Goal: Information Seeking & Learning: Learn about a topic

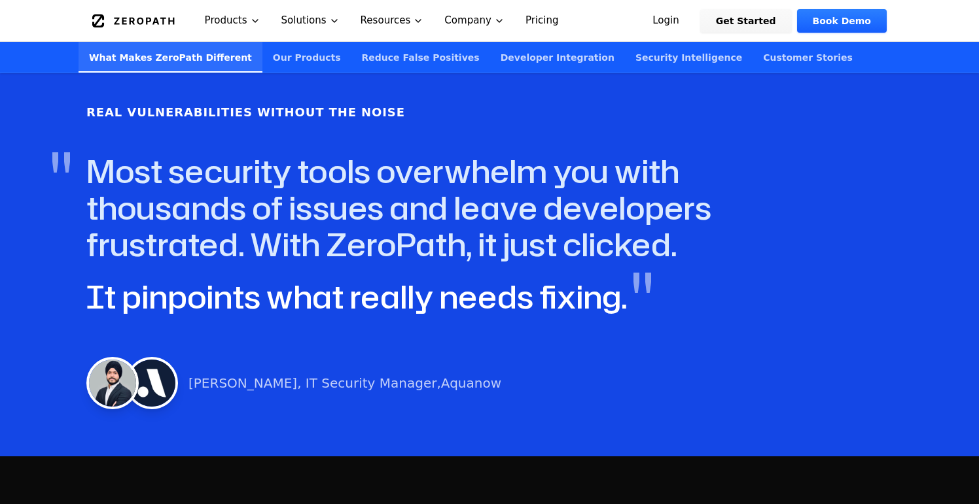
scroll to position [638, 0]
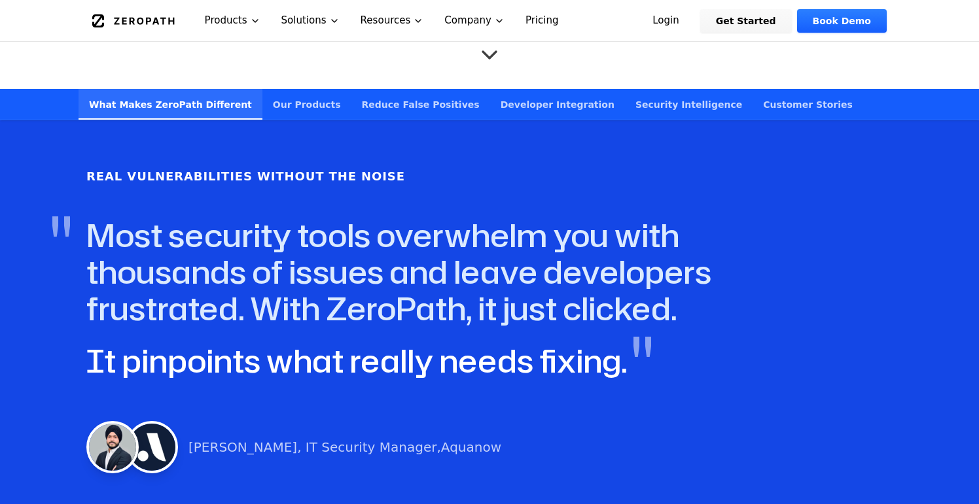
click at [272, 89] on link "Our Products" at bounding box center [306, 104] width 89 height 31
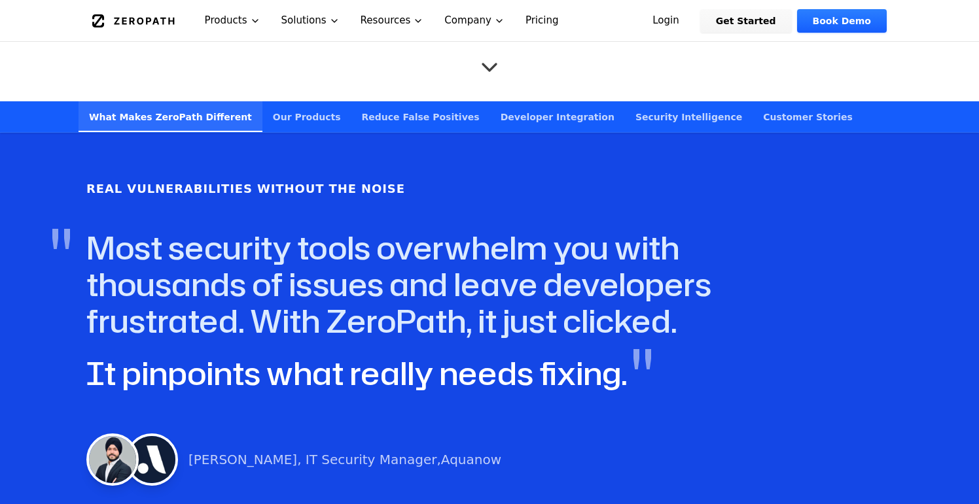
scroll to position [604, 0]
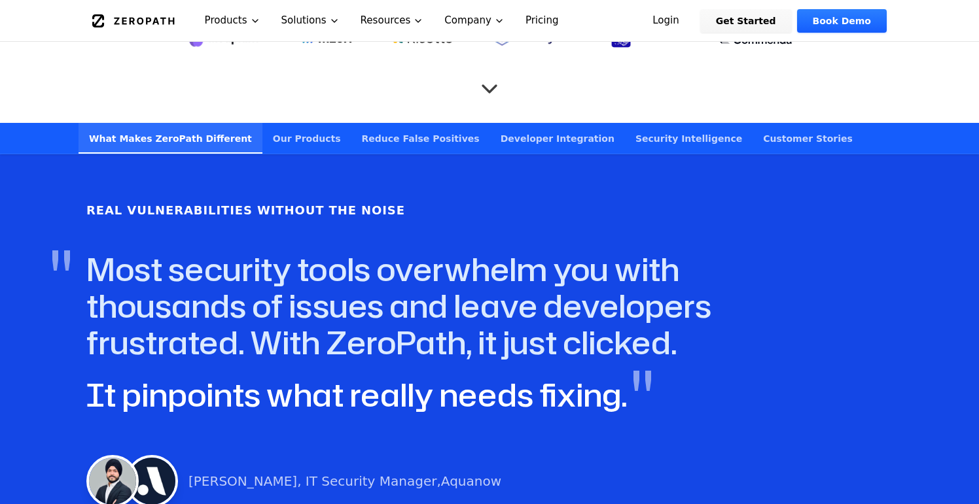
click at [752, 123] on link "Customer Stories" at bounding box center [807, 138] width 111 height 31
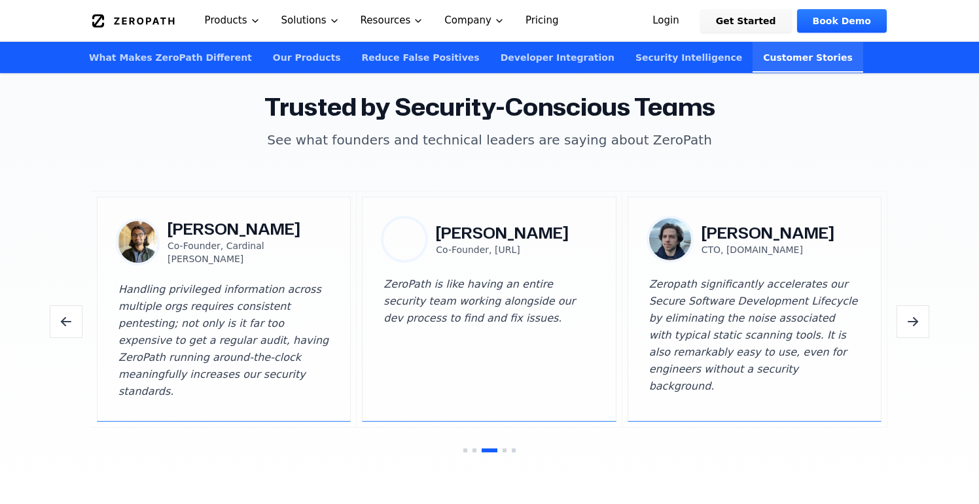
scroll to position [3844, 0]
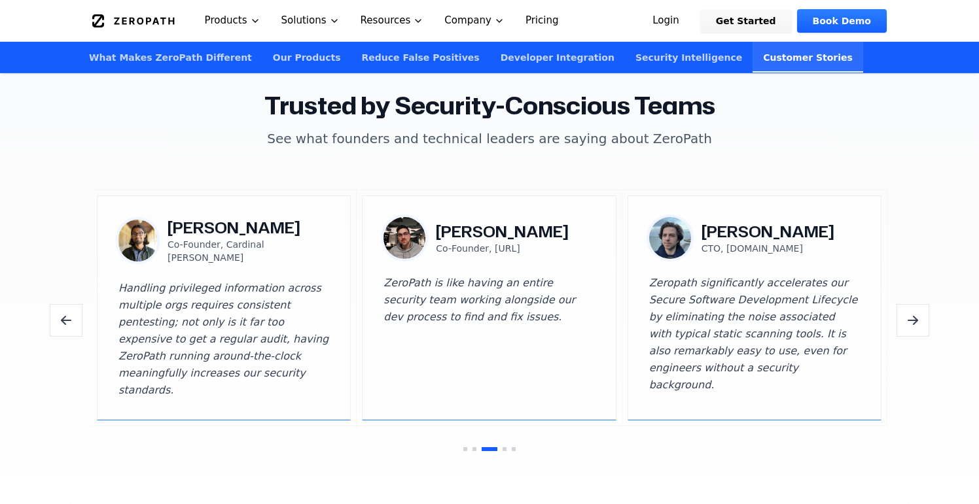
click at [919, 313] on icon "Next testimonials" at bounding box center [913, 321] width 16 height 16
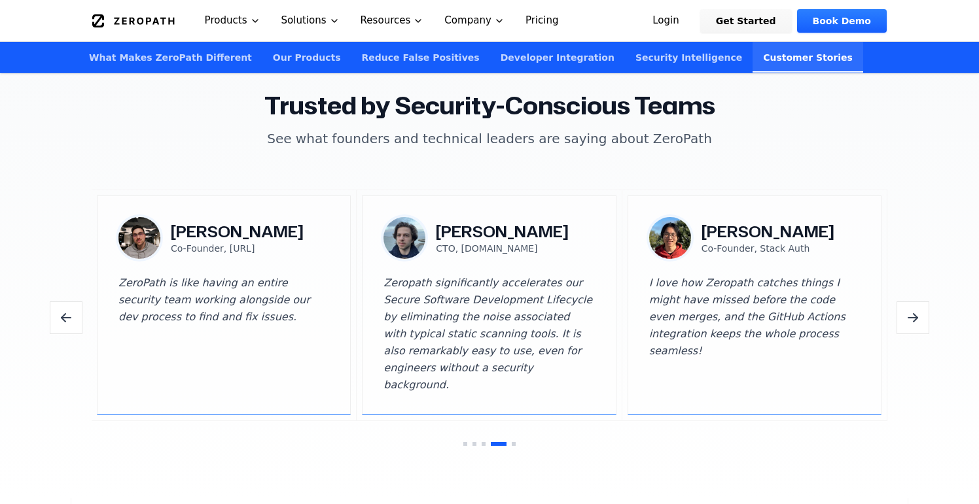
click at [919, 310] on icon "Next testimonials" at bounding box center [913, 318] width 16 height 16
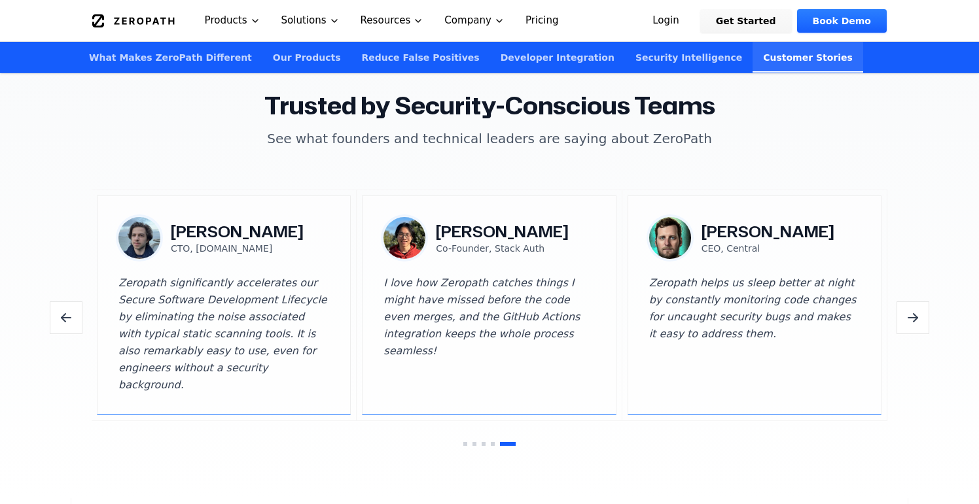
click at [919, 310] on icon "Next testimonials" at bounding box center [913, 318] width 16 height 16
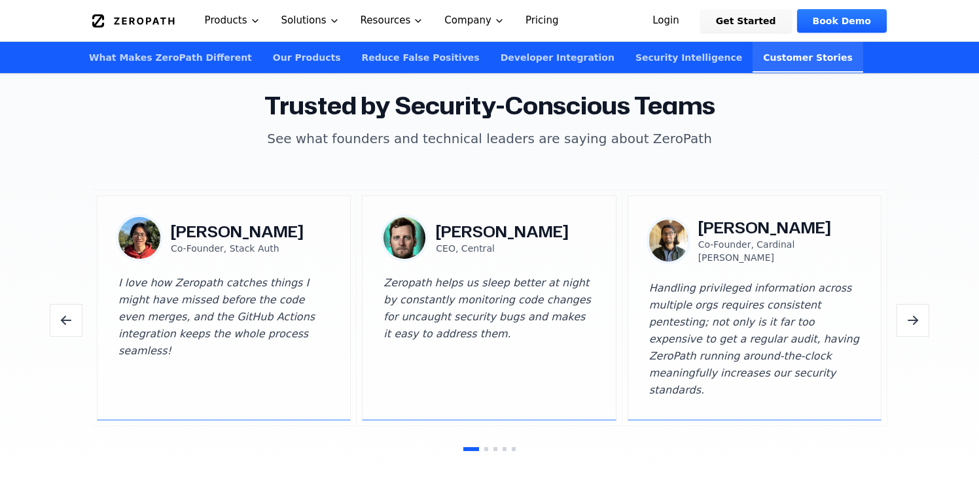
click at [919, 313] on icon "Next testimonials" at bounding box center [913, 321] width 16 height 16
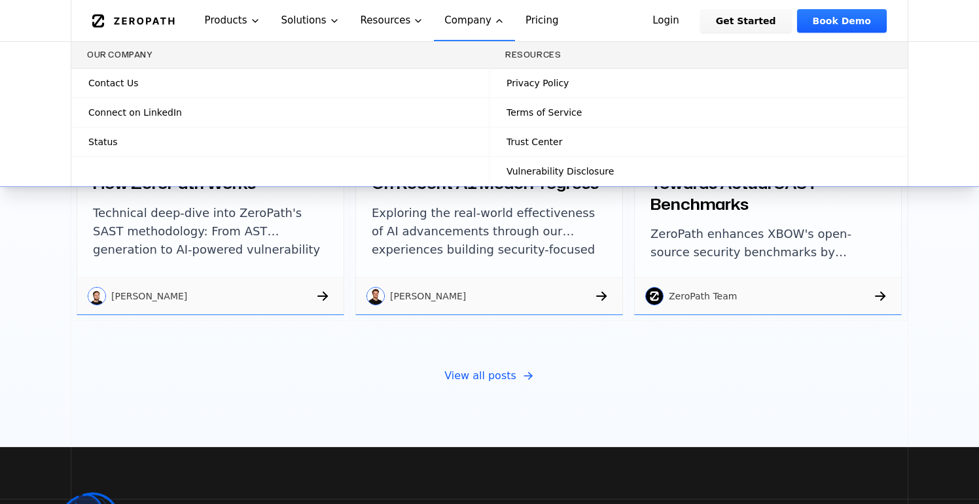
scroll to position [4551, 0]
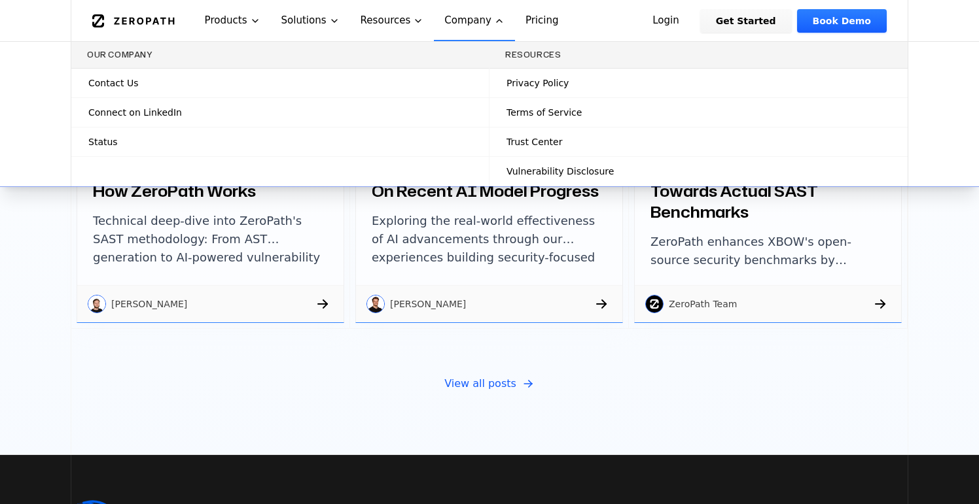
click at [221, 148] on link "Status" at bounding box center [279, 142] width 417 height 29
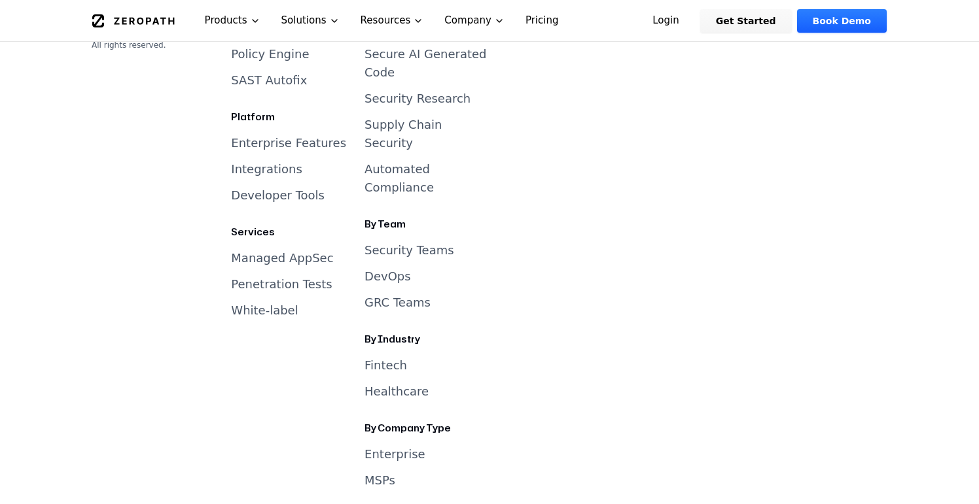
scroll to position [5689, 0]
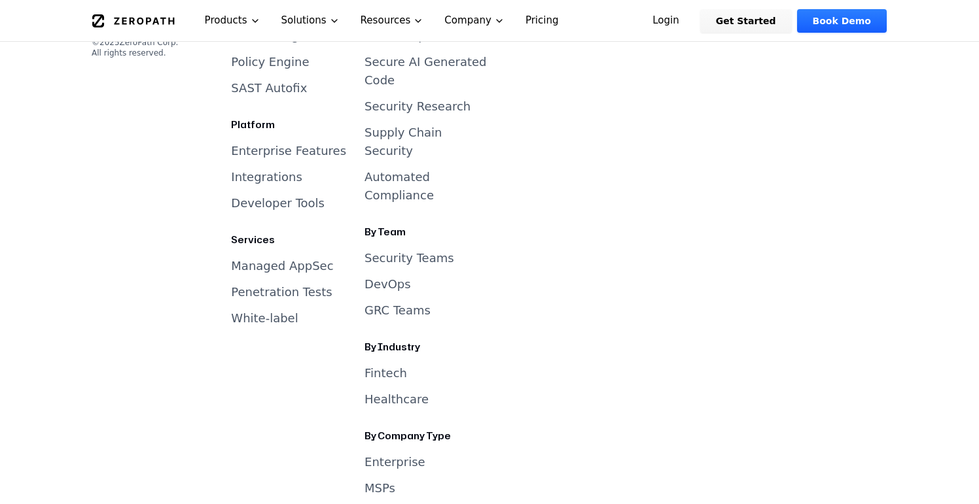
click at [385, 455] on link "Enterprise" at bounding box center [394, 462] width 61 height 14
